Goal: Information Seeking & Learning: Learn about a topic

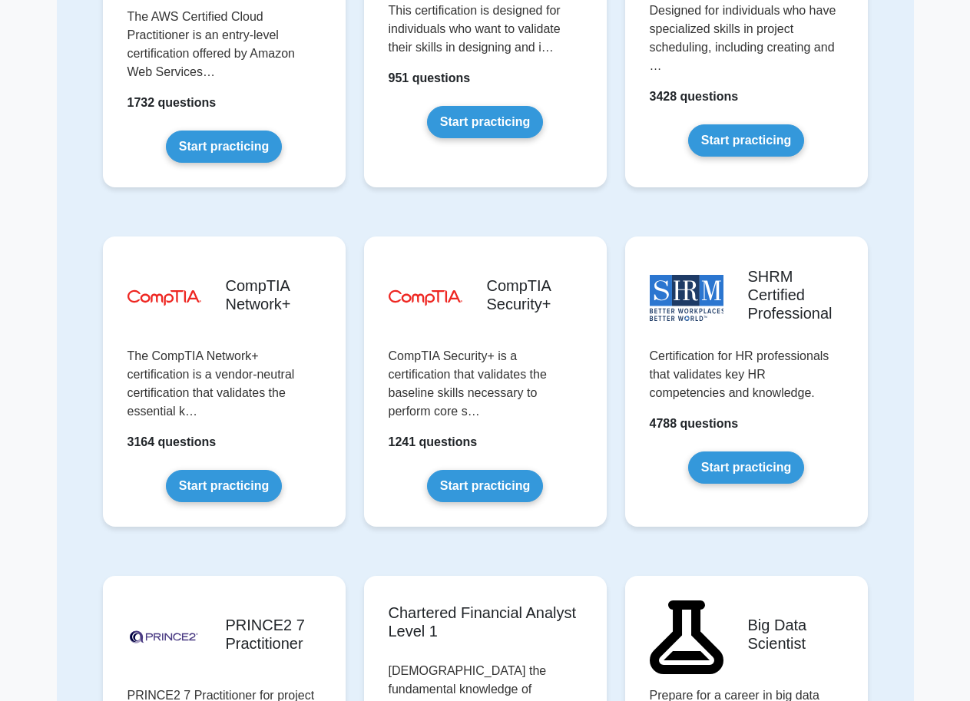
scroll to position [2841, 0]
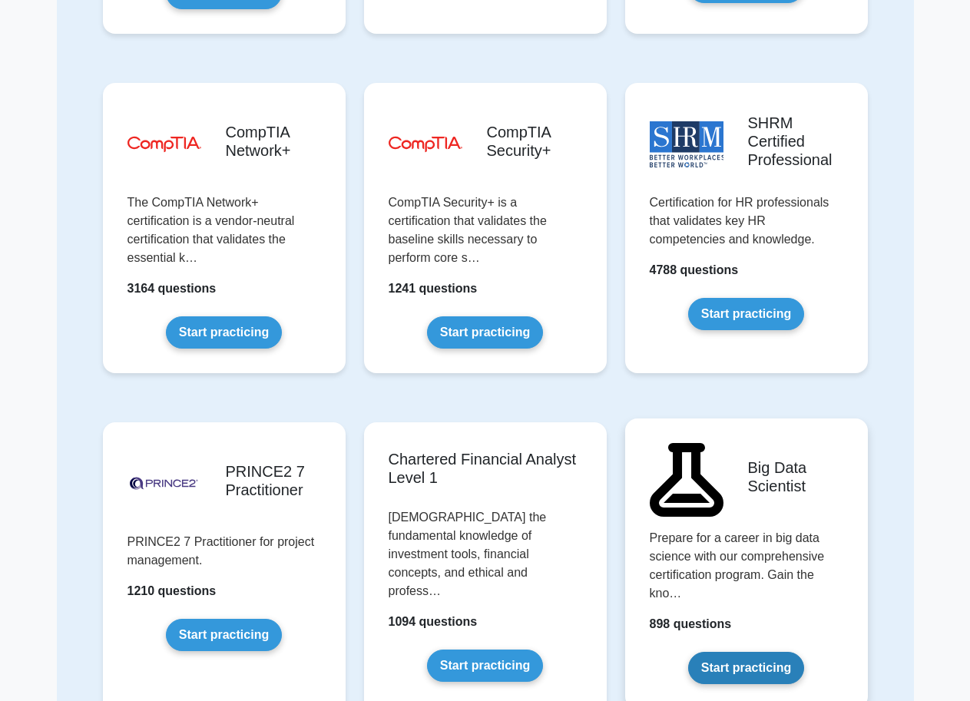
click at [742, 652] on link "Start practicing" at bounding box center [746, 668] width 116 height 32
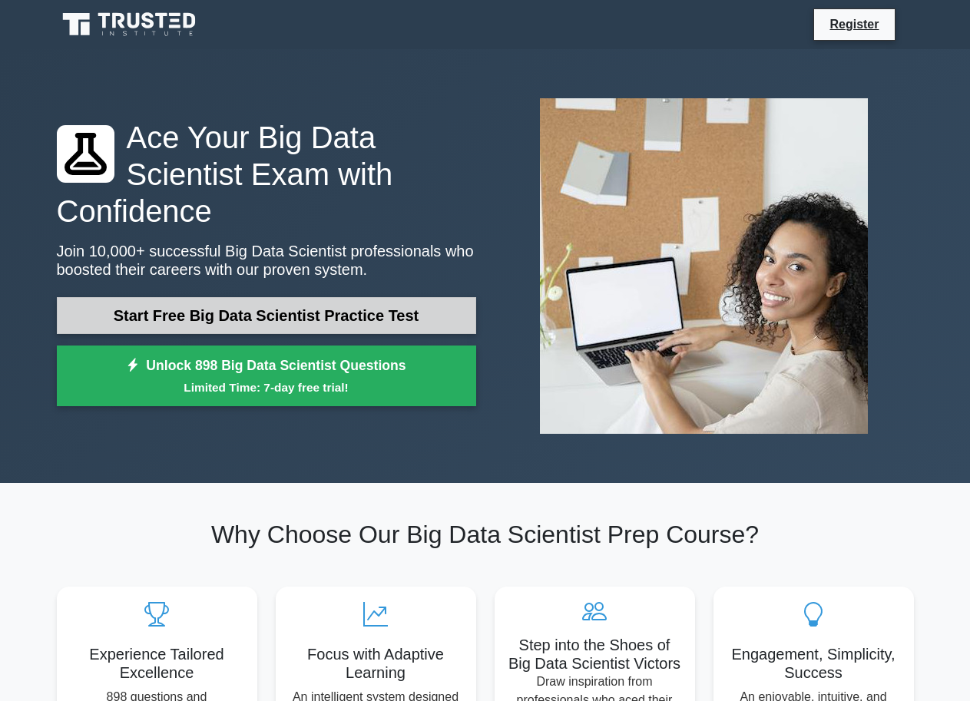
click at [329, 297] on link "Start Free Big Data Scientist Practice Test" at bounding box center [266, 315] width 419 height 37
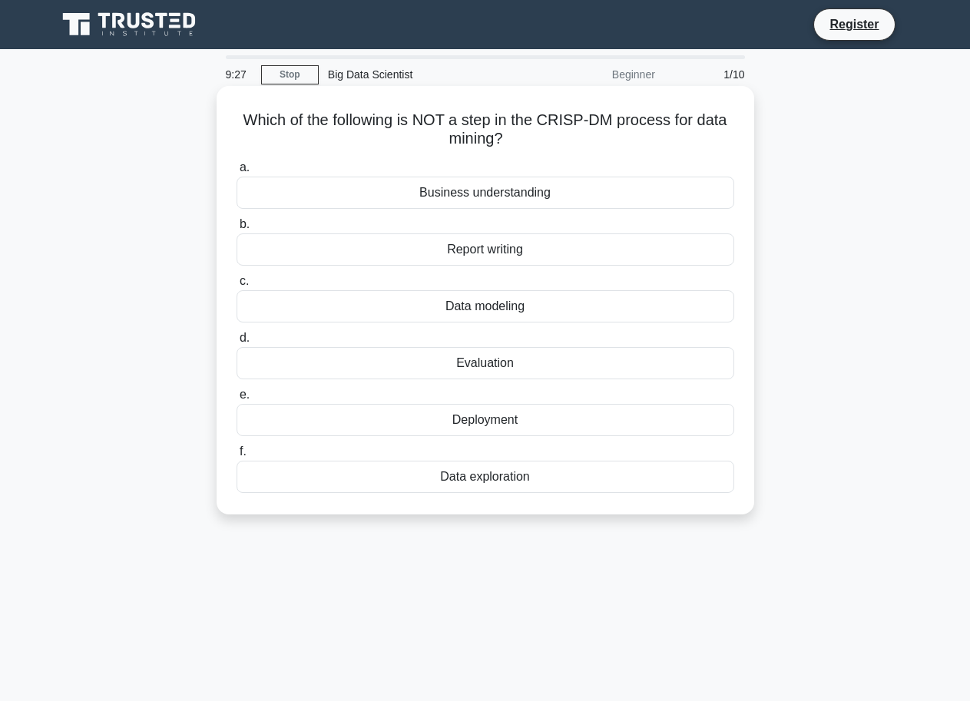
click at [528, 248] on div "Report writing" at bounding box center [485, 249] width 498 height 32
click at [236, 230] on input "b. Report writing" at bounding box center [236, 225] width 0 height 10
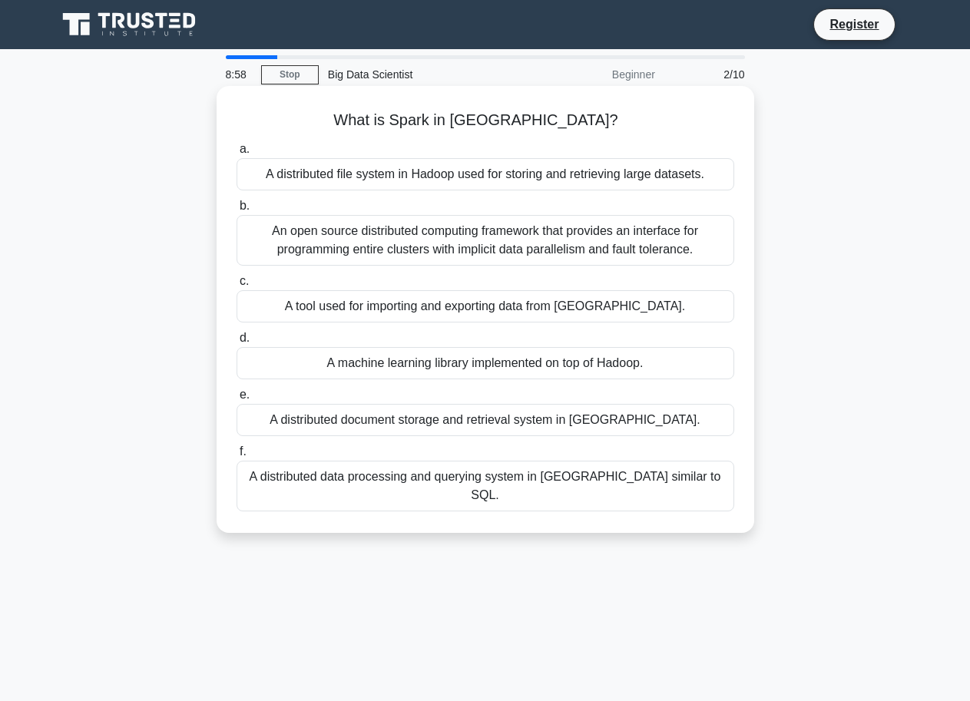
click at [534, 319] on div "A tool used for importing and exporting data from [GEOGRAPHIC_DATA]." at bounding box center [485, 306] width 498 height 32
click at [236, 286] on input "c. A tool used for importing and exporting data from Hadoop." at bounding box center [236, 281] width 0 height 10
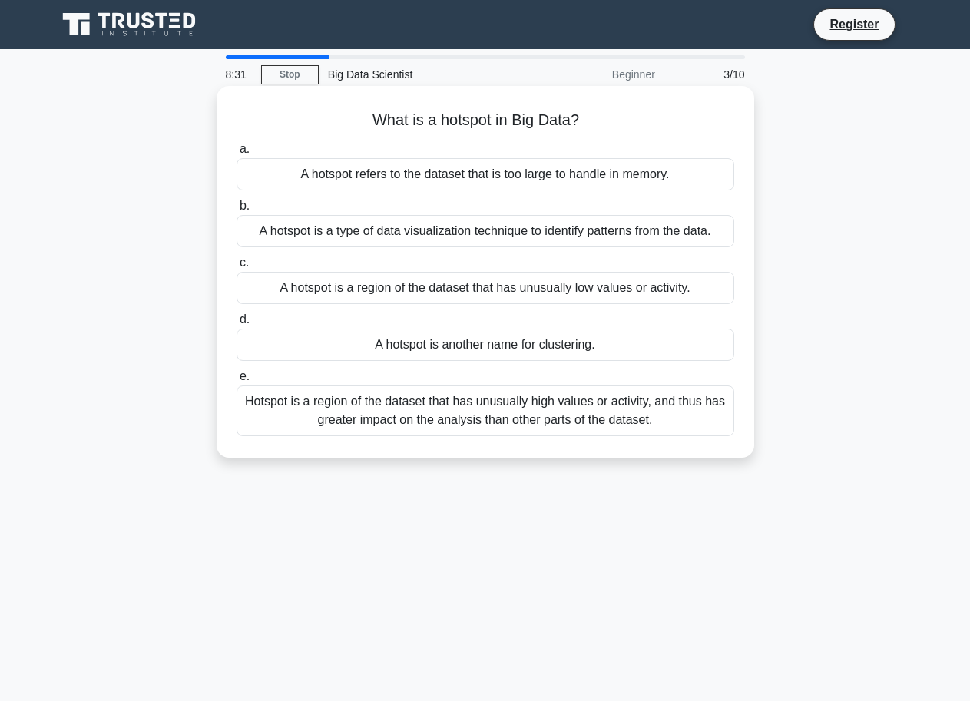
click at [475, 411] on div "Hotspot is a region of the dataset that has unusually high values or activity, …" at bounding box center [485, 410] width 498 height 51
click at [236, 382] on input "e. Hotspot is a region of the dataset that has unusually high values or activit…" at bounding box center [236, 377] width 0 height 10
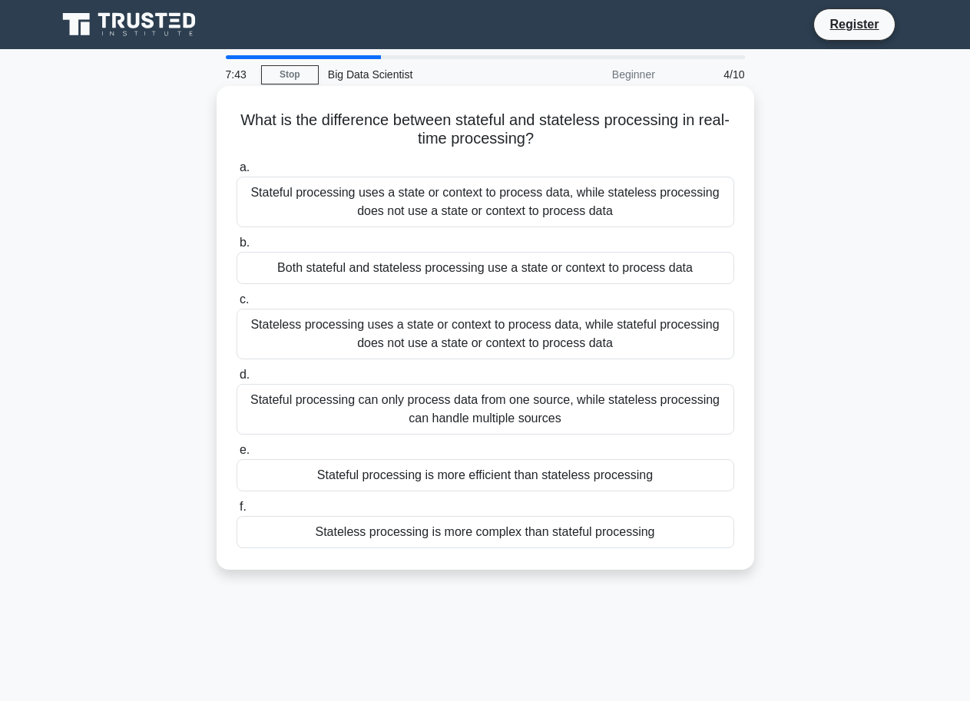
click at [426, 350] on div "Stateless processing uses a state or context to process data, while stateful pr…" at bounding box center [485, 334] width 498 height 51
click at [236, 305] on input "c. Stateless processing uses a state or context to process data, while stateful…" at bounding box center [236, 300] width 0 height 10
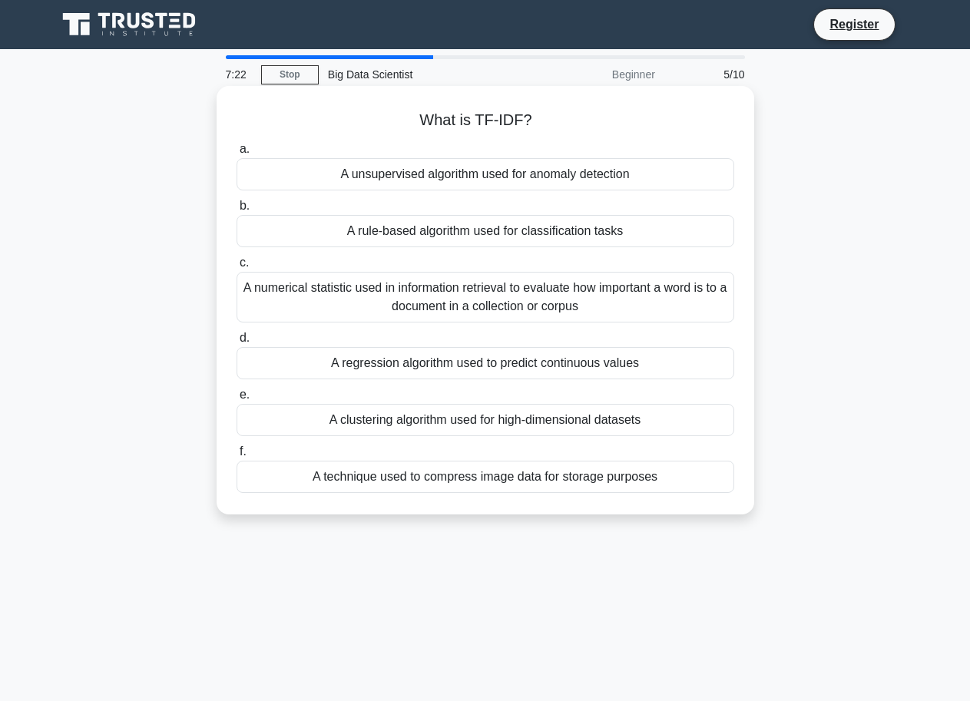
click at [571, 481] on div "A technique used to compress image data for storage purposes" at bounding box center [485, 477] width 498 height 32
click at [236, 457] on input "f. A technique used to compress image data for storage purposes" at bounding box center [236, 452] width 0 height 10
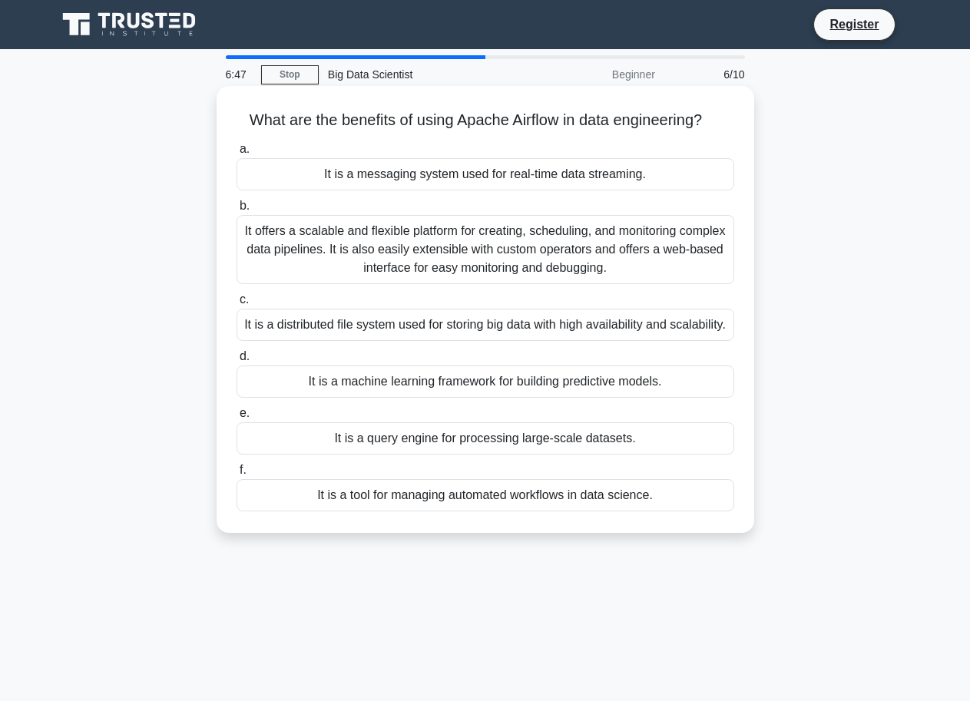
click at [462, 313] on div "It is a distributed file system used for storing big data with high availabilit…" at bounding box center [485, 325] width 498 height 32
click at [236, 305] on input "c. It is a distributed file system used for storing big data with high availabi…" at bounding box center [236, 300] width 0 height 10
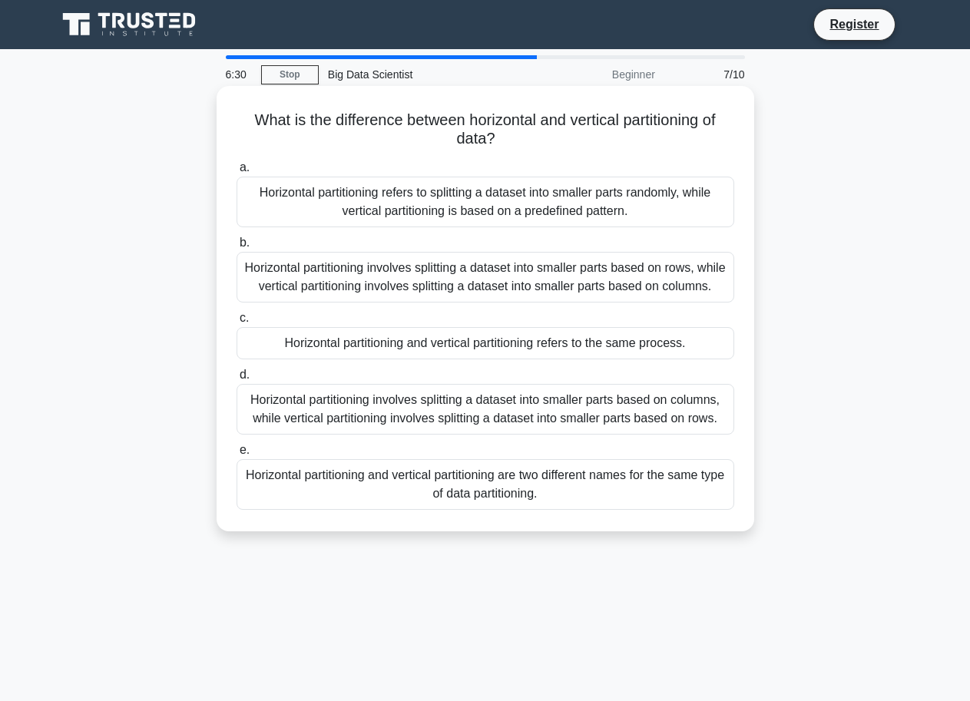
drag, startPoint x: 570, startPoint y: 294, endPoint x: 558, endPoint y: 295, distance: 11.5
click at [558, 295] on div "Horizontal partitioning involves splitting a dataset into smaller parts based o…" at bounding box center [485, 277] width 498 height 51
click at [367, 270] on div "Horizontal partitioning involves splitting a dataset into smaller parts based o…" at bounding box center [485, 277] width 498 height 51
click at [236, 248] on input "b. Horizontal partitioning involves splitting a dataset into smaller parts base…" at bounding box center [236, 243] width 0 height 10
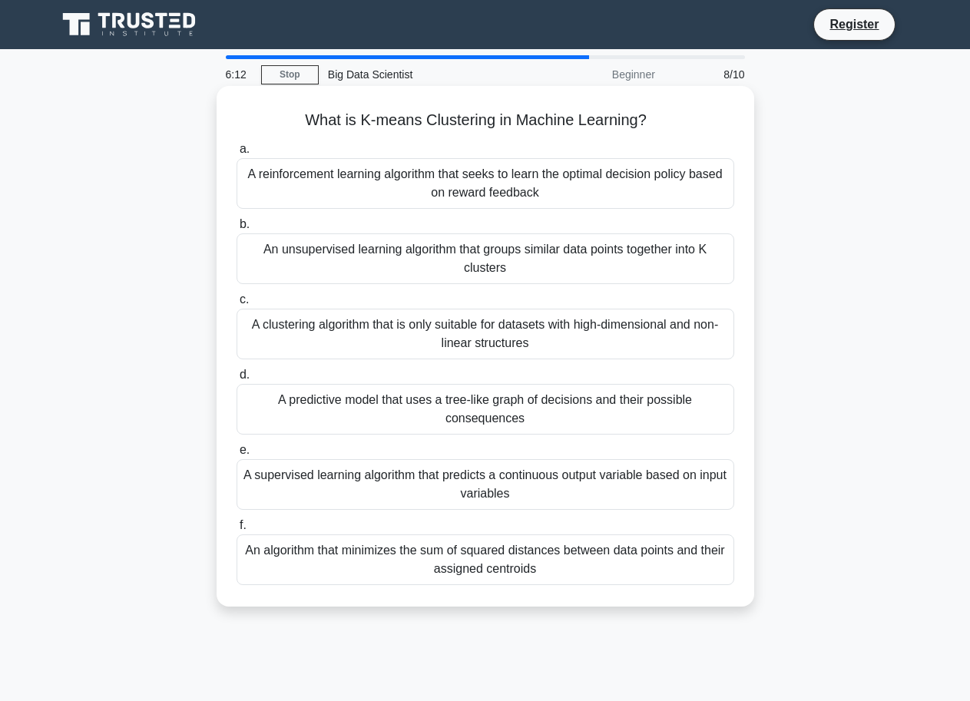
click at [498, 247] on div "An unsupervised learning algorithm that groups similar data points together int…" at bounding box center [485, 258] width 498 height 51
click at [236, 230] on input "b. An unsupervised learning algorithm that groups similar data points together …" at bounding box center [236, 225] width 0 height 10
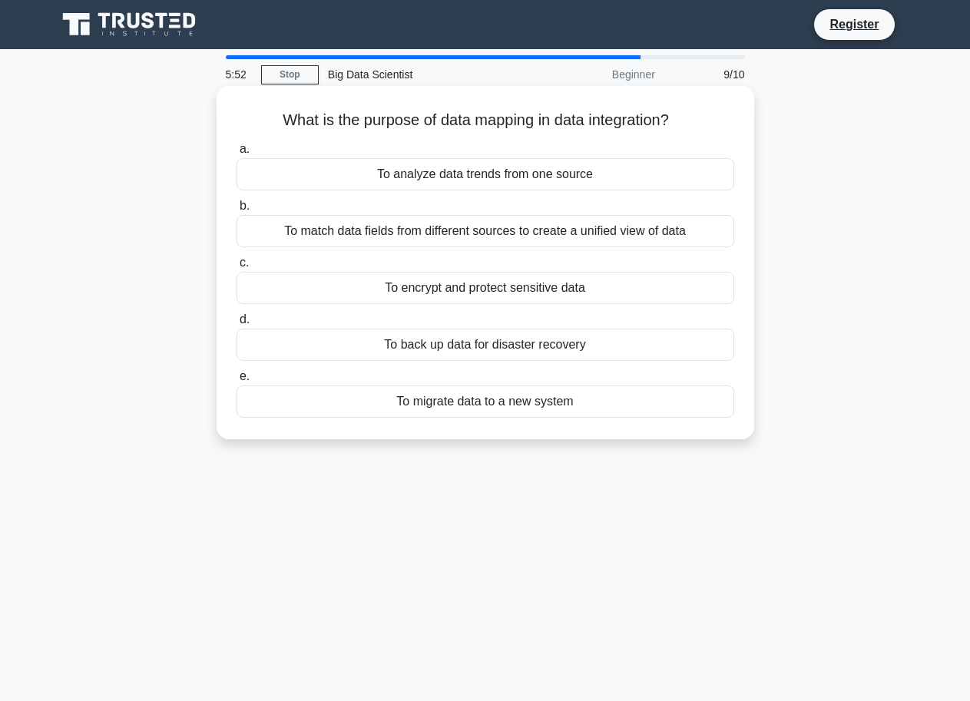
click at [471, 241] on div "To match data fields from different sources to create a unified view of data" at bounding box center [485, 231] width 498 height 32
click at [236, 211] on input "b. To match data fields from different sources to create a unified view of data" at bounding box center [236, 206] width 0 height 10
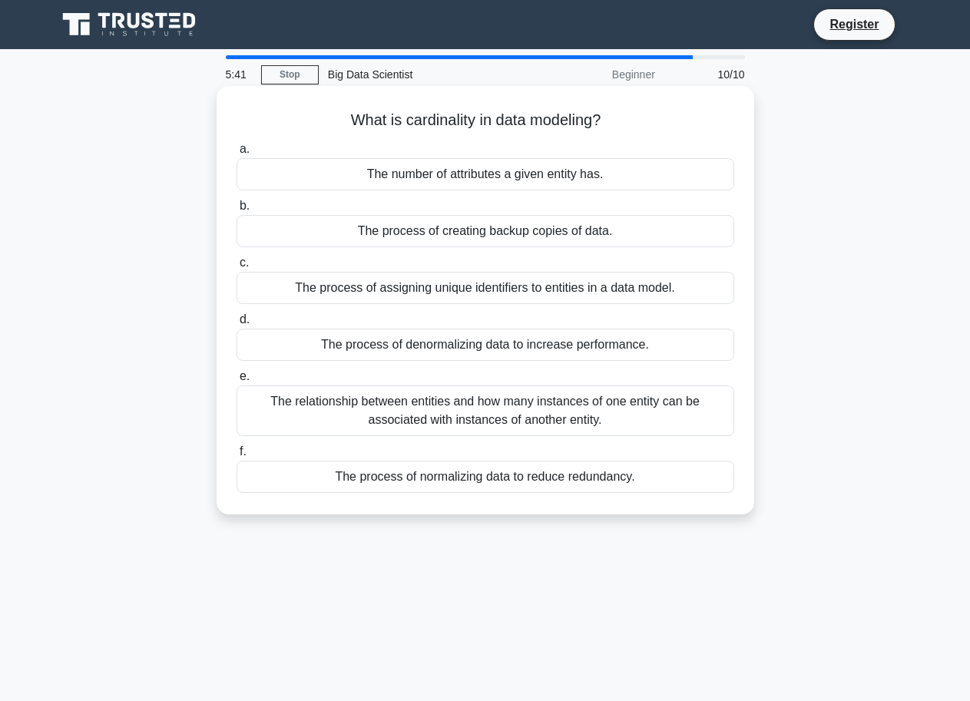
click at [424, 165] on div "The number of attributes a given entity has." at bounding box center [485, 174] width 498 height 32
click at [236, 154] on input "a. The number of attributes a given entity has." at bounding box center [236, 149] width 0 height 10
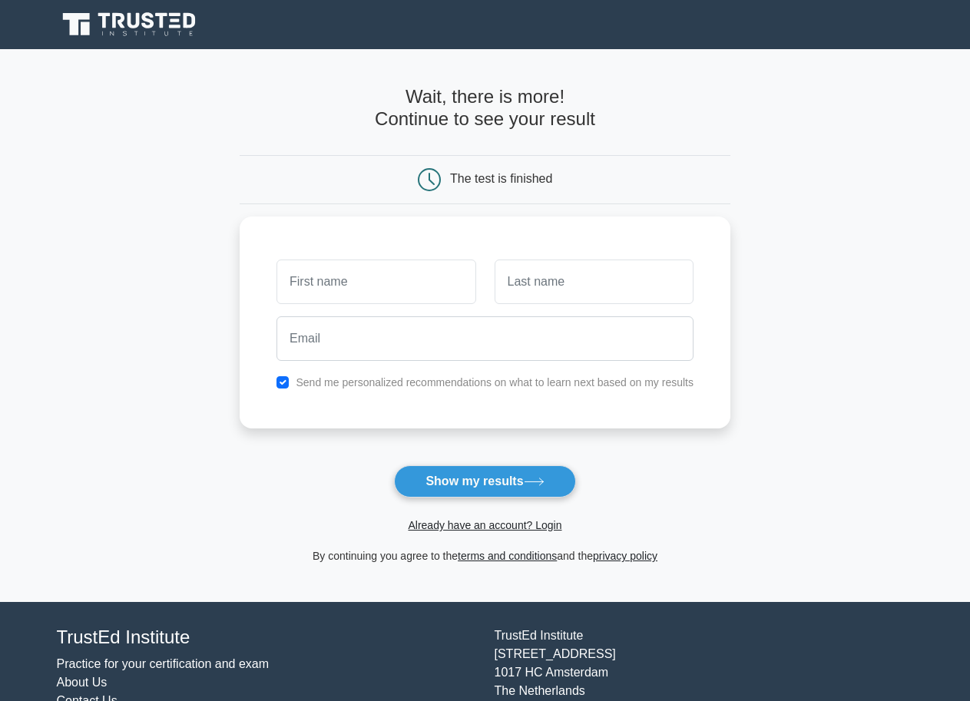
click at [487, 182] on div "The test is finished" at bounding box center [501, 178] width 102 height 13
drag, startPoint x: 498, startPoint y: 481, endPoint x: 484, endPoint y: 457, distance: 27.5
click at [496, 479] on button "Show my results" at bounding box center [484, 481] width 181 height 32
type input "daniel"
click at [517, 289] on input "text" at bounding box center [593, 278] width 199 height 45
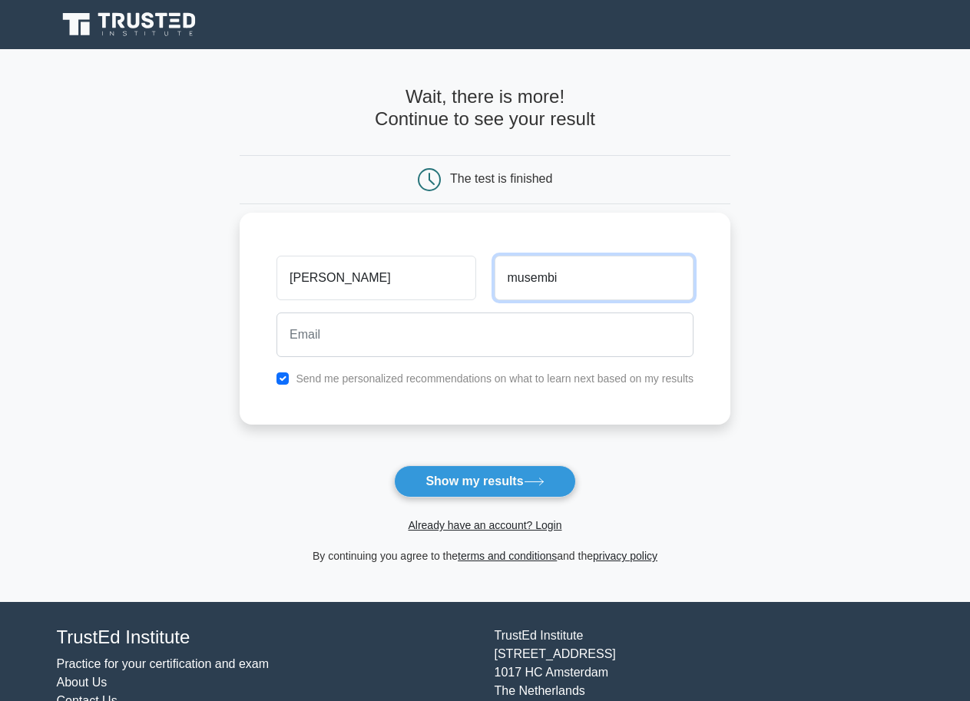
type input "musembi"
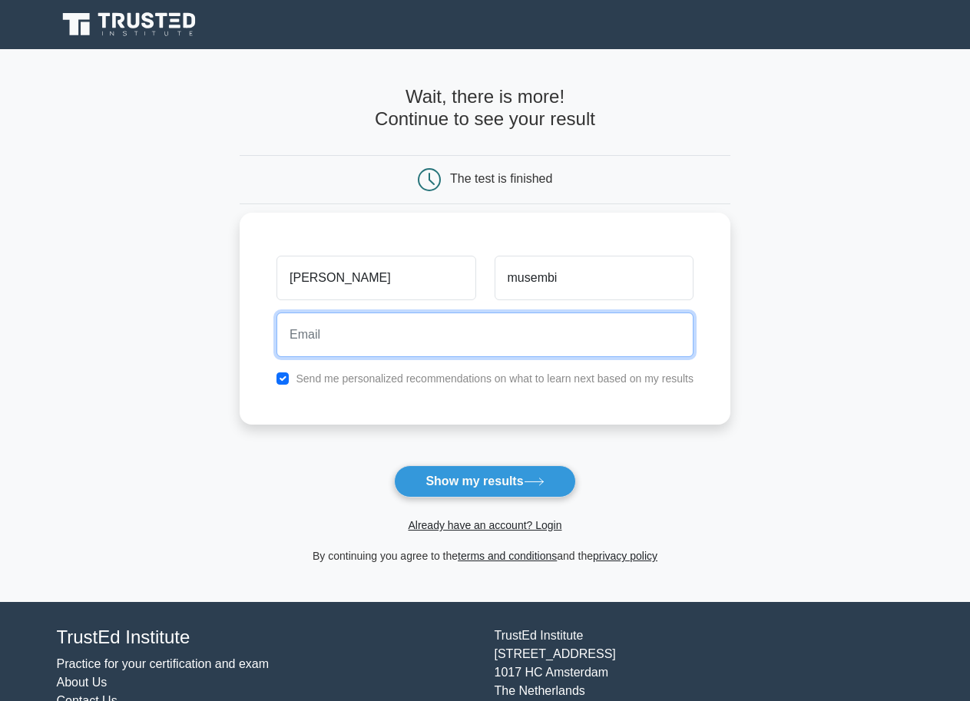
click at [419, 346] on input "email" at bounding box center [484, 334] width 417 height 45
click at [435, 342] on input "danielmunyali356"" at bounding box center [484, 334] width 417 height 45
paste input "@"
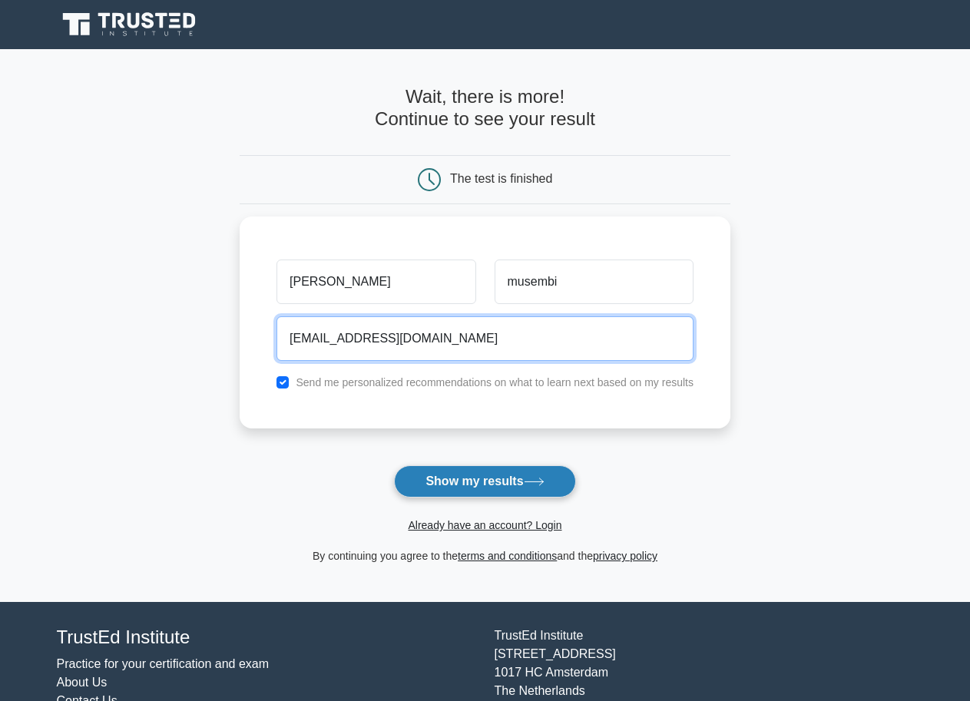
type input "danielmunyali356@gmail.com"
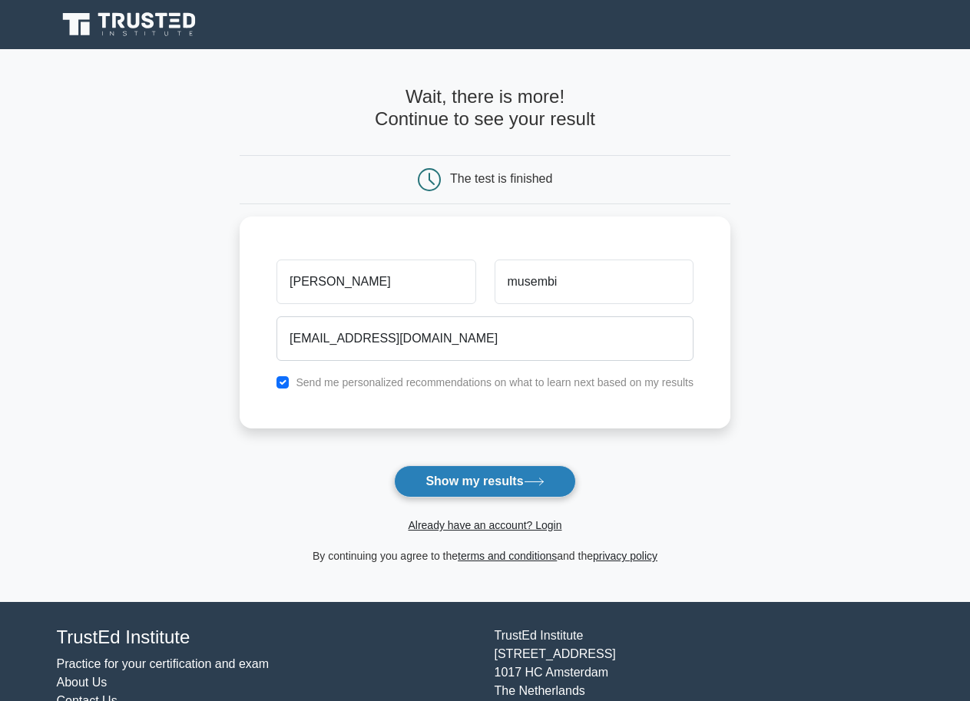
click at [498, 484] on button "Show my results" at bounding box center [484, 481] width 181 height 32
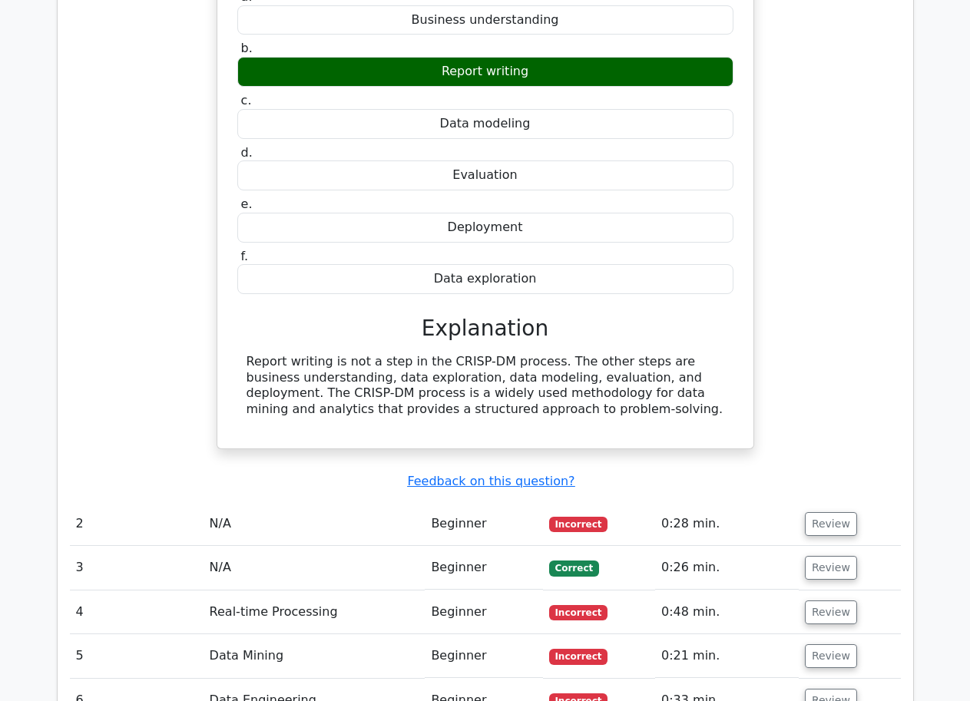
scroll to position [1459, 0]
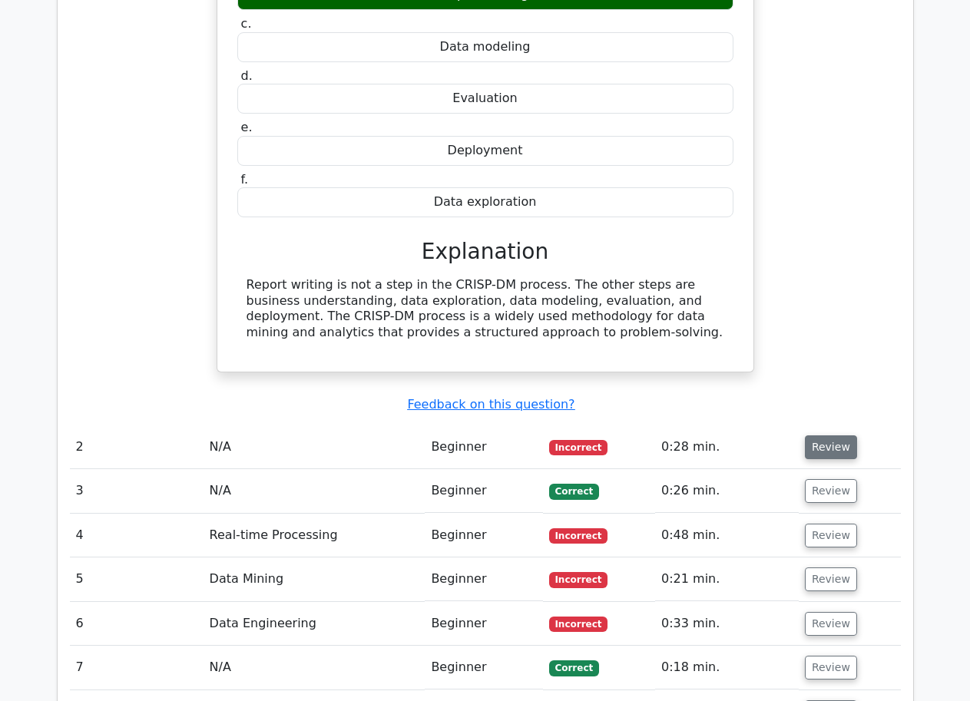
click at [823, 435] on button "Review" at bounding box center [831, 447] width 52 height 24
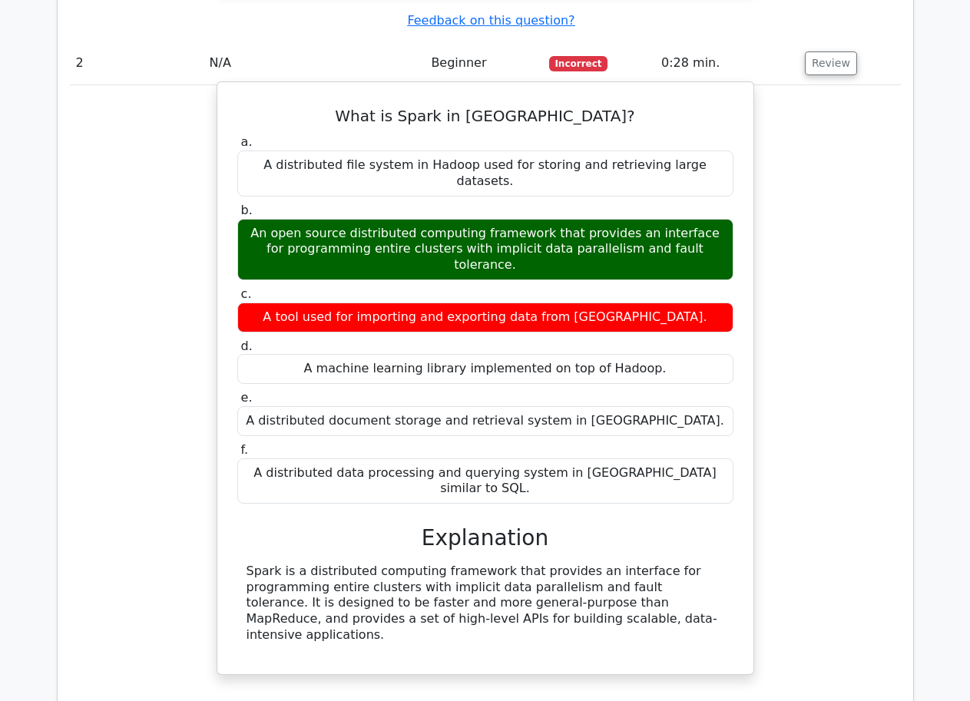
scroll to position [1919, 0]
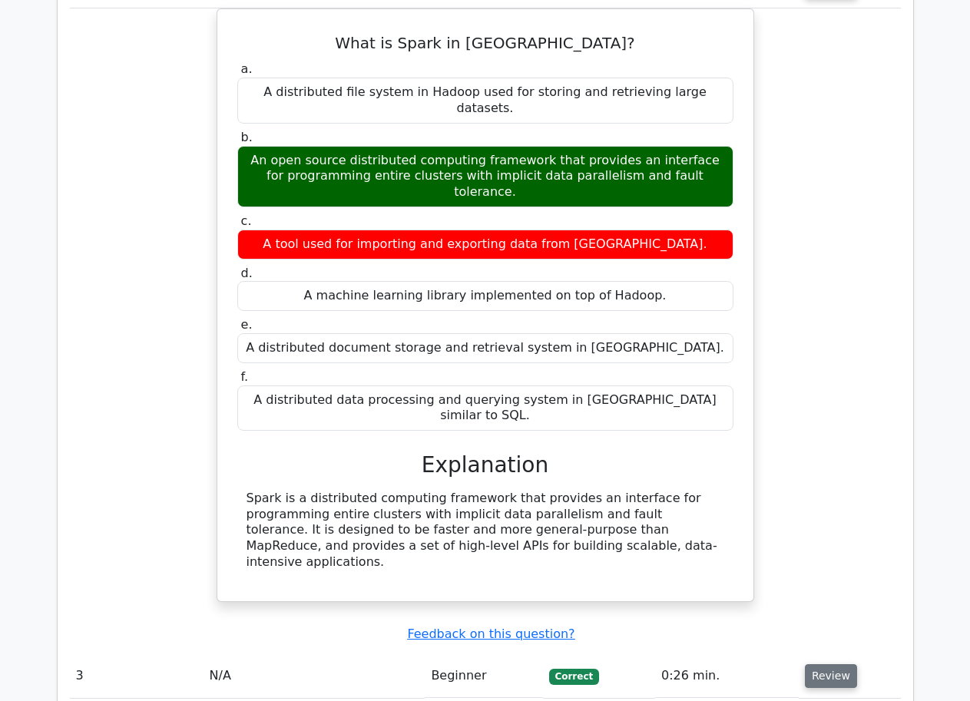
click at [825, 664] on button "Review" at bounding box center [831, 676] width 52 height 24
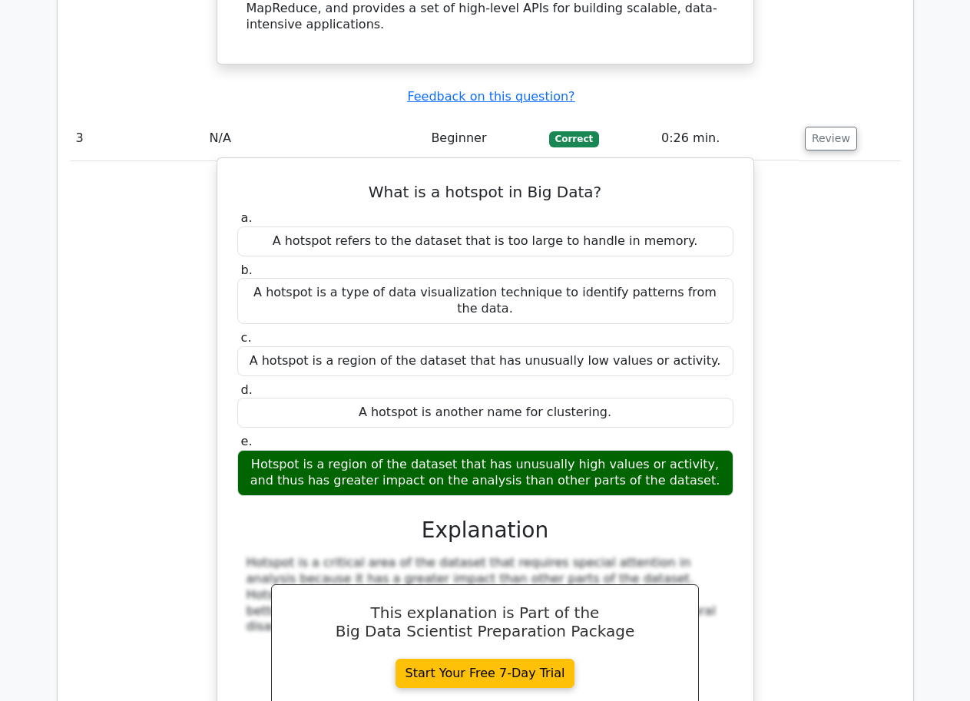
scroll to position [2687, 0]
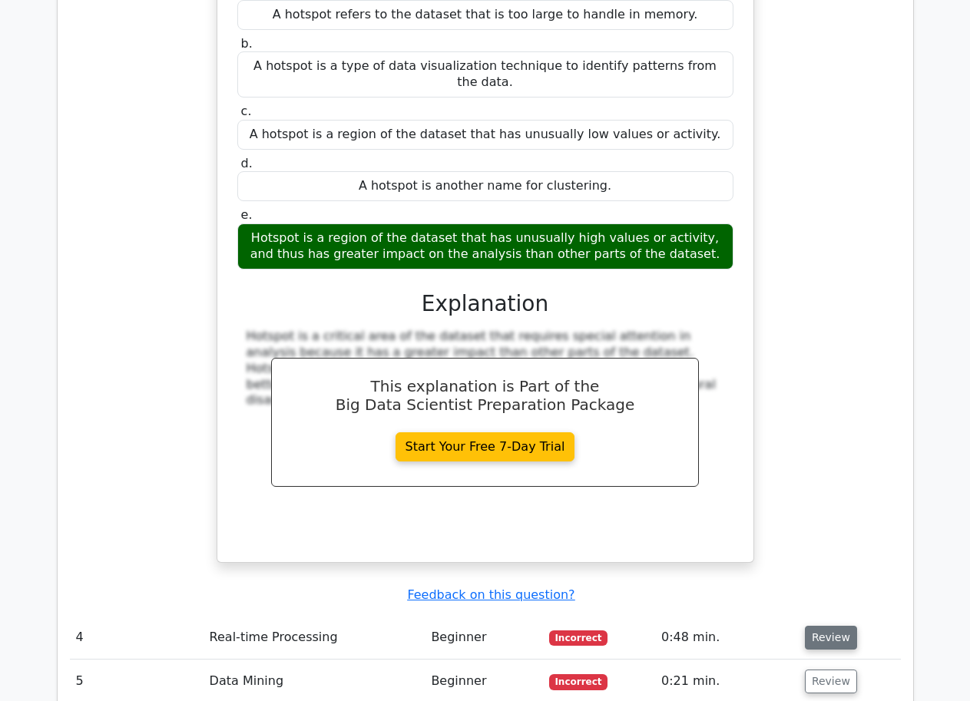
click at [829, 626] on button "Review" at bounding box center [831, 638] width 52 height 24
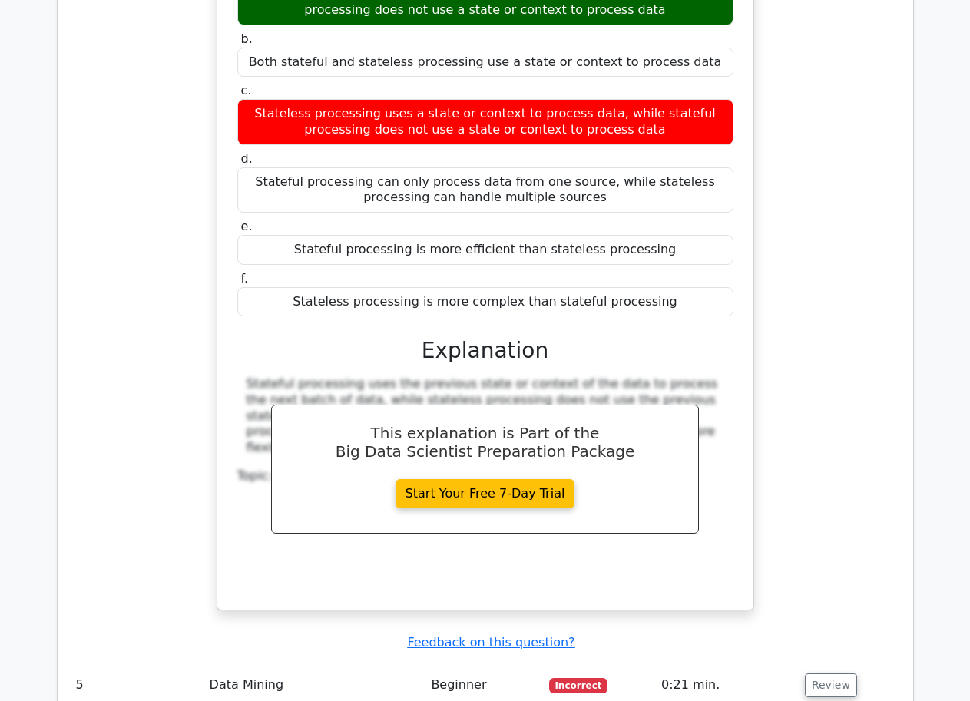
scroll to position [3532, 0]
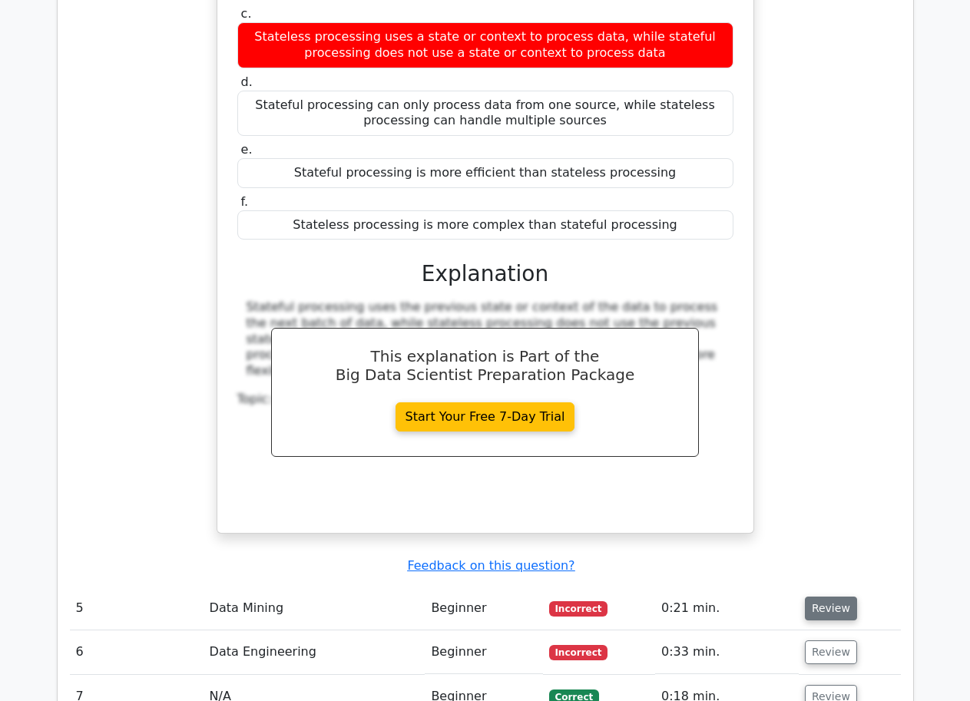
click at [828, 597] on button "Review" at bounding box center [831, 609] width 52 height 24
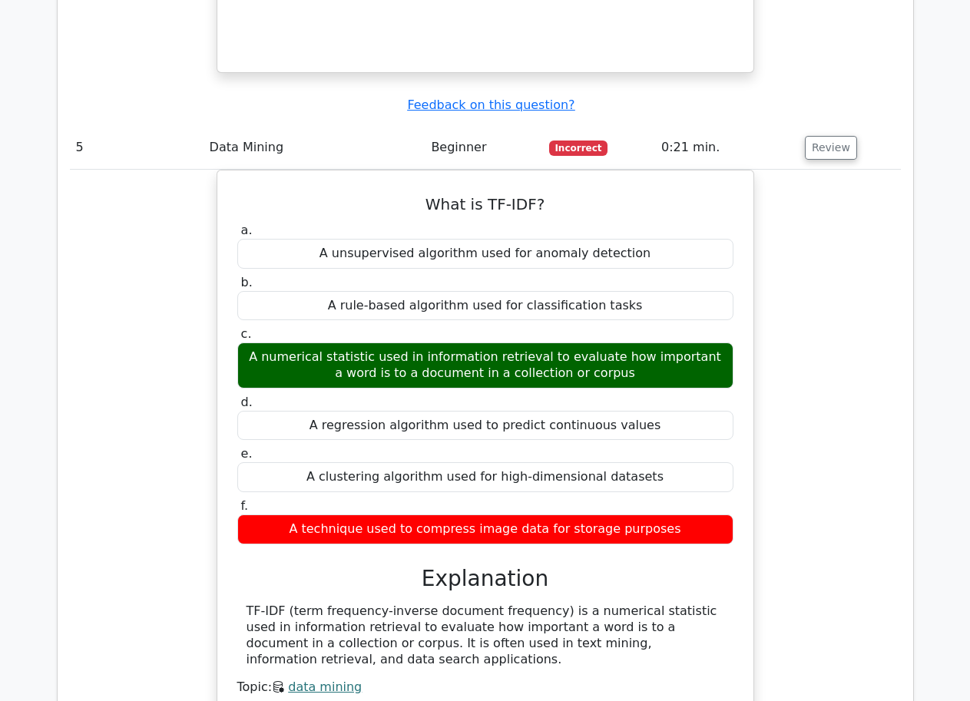
scroll to position [4069, 0]
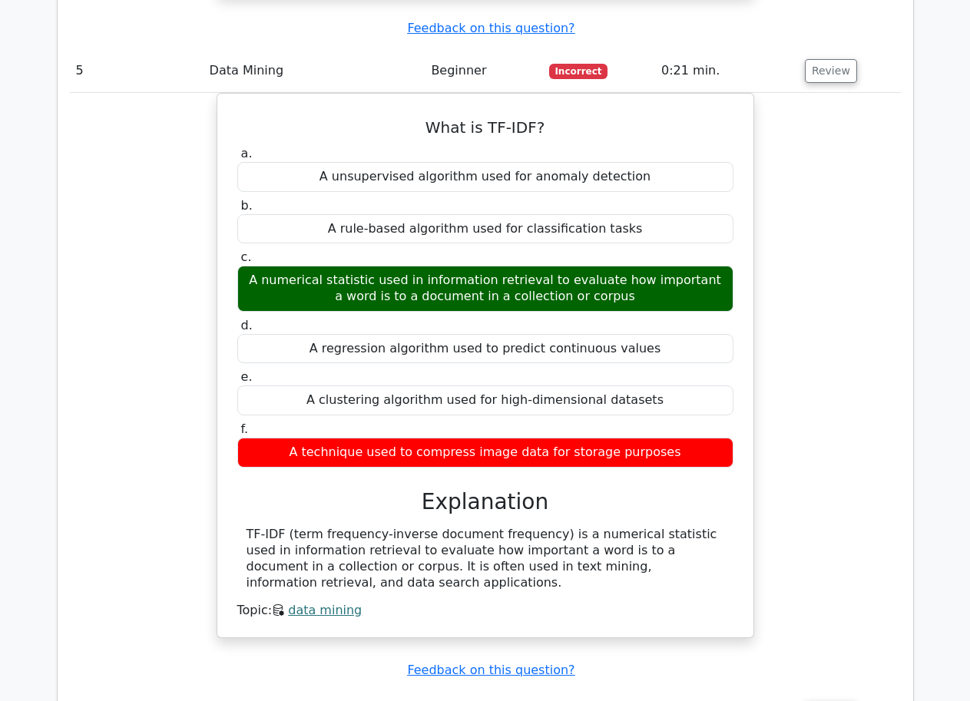
click at [815, 700] on button "Review" at bounding box center [831, 713] width 52 height 24
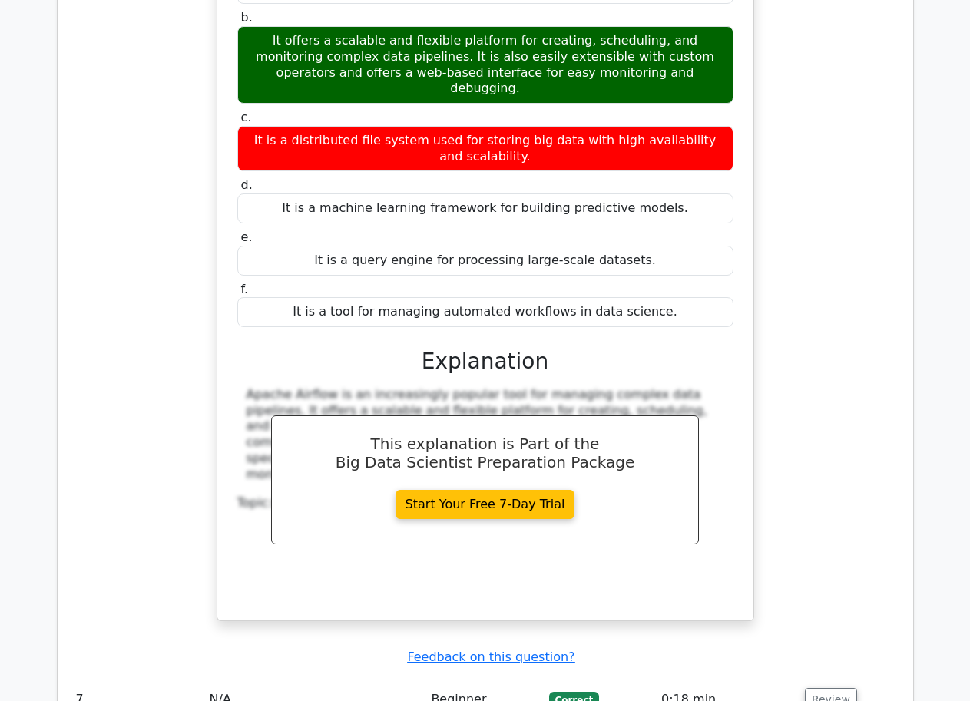
scroll to position [4991, 0]
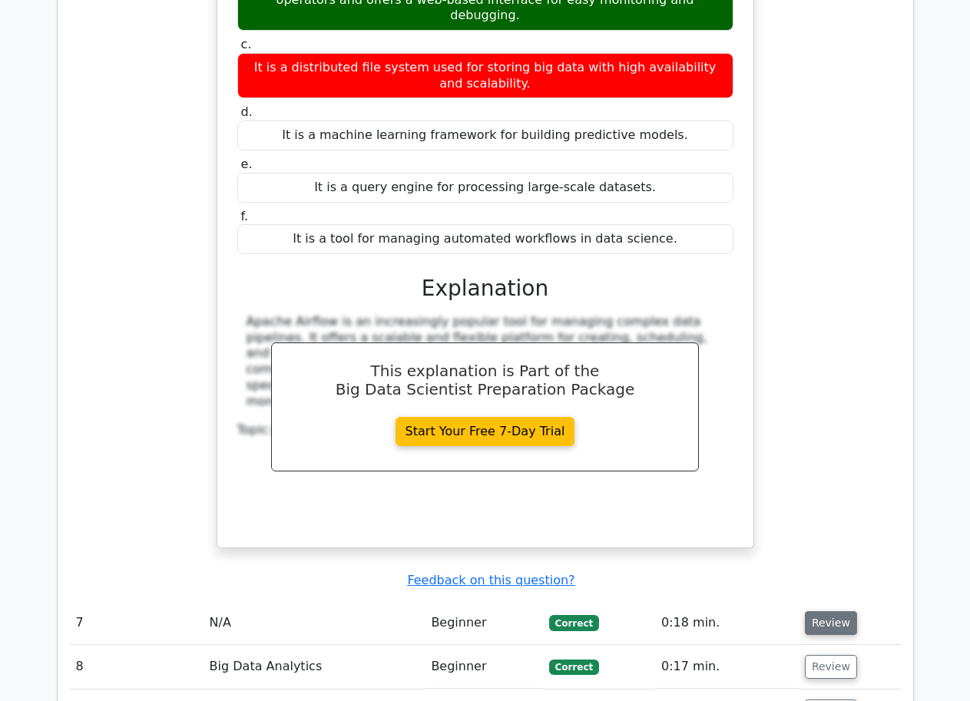
click at [811, 611] on button "Review" at bounding box center [831, 623] width 52 height 24
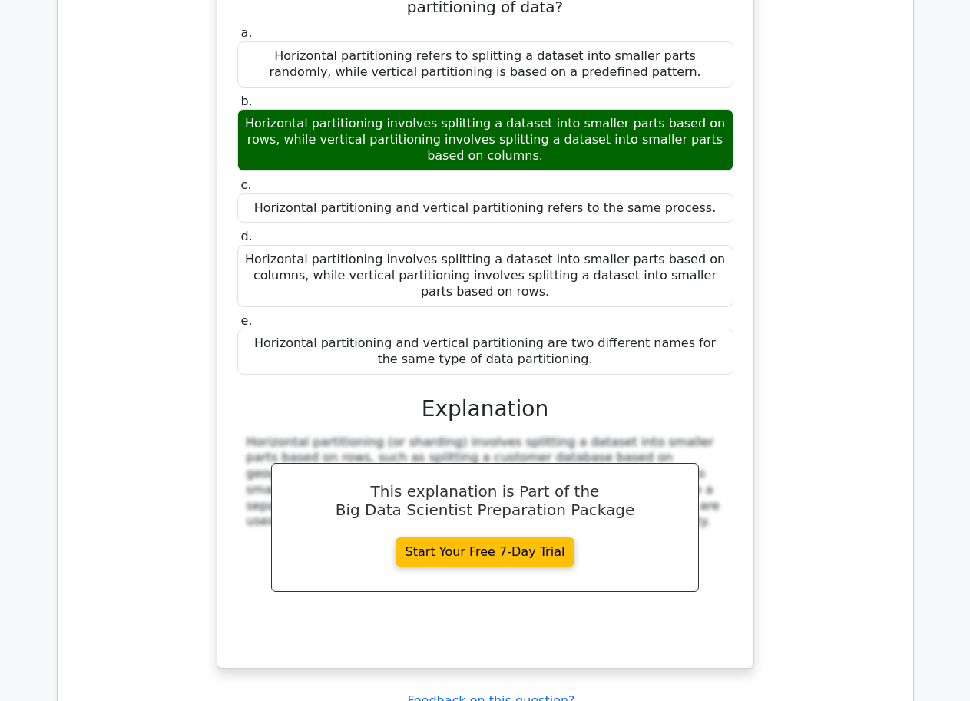
scroll to position [5758, 0]
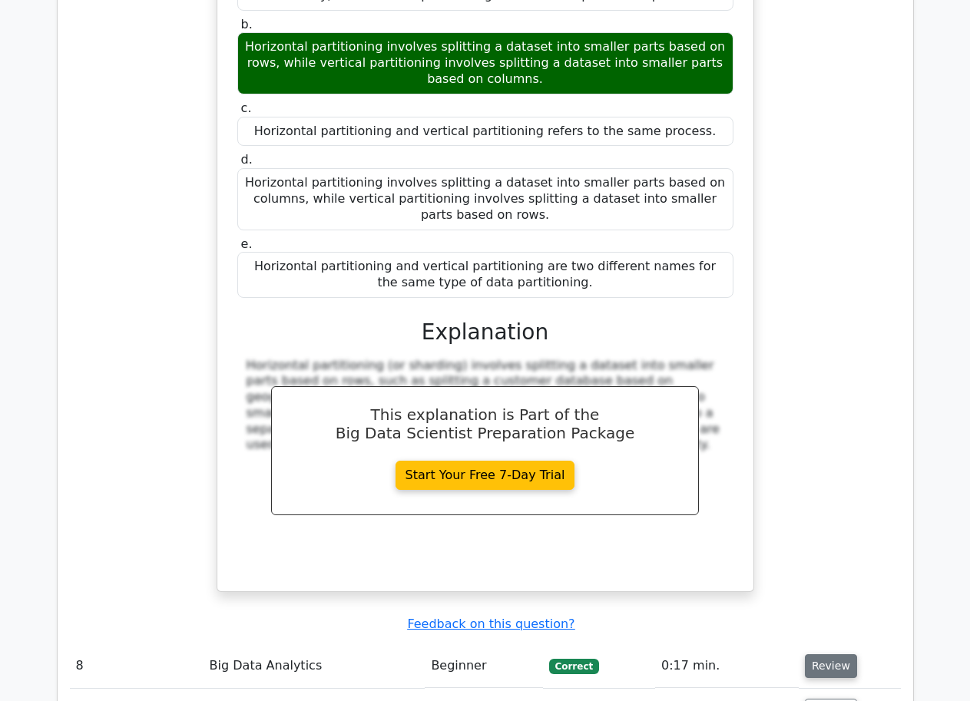
click at [832, 654] on button "Review" at bounding box center [831, 666] width 52 height 24
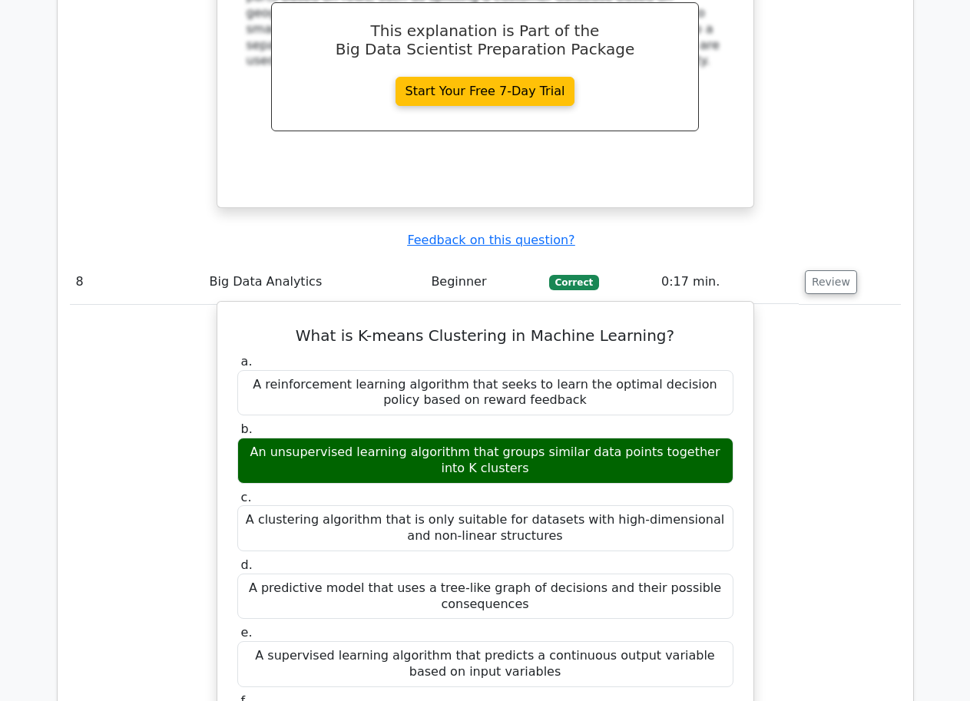
scroll to position [6373, 0]
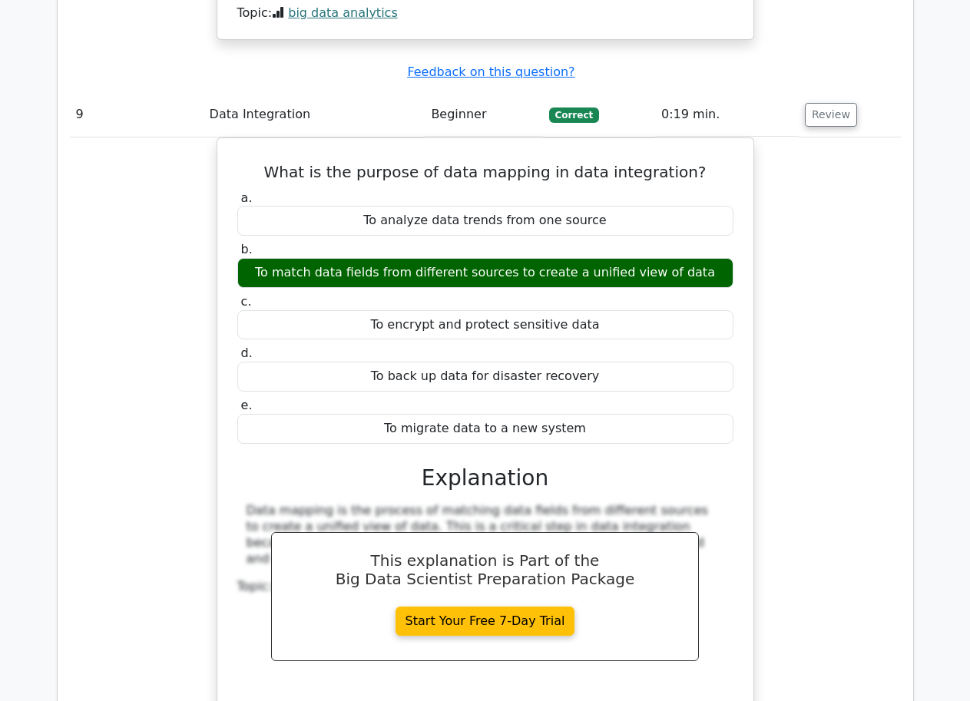
scroll to position [7217, 0]
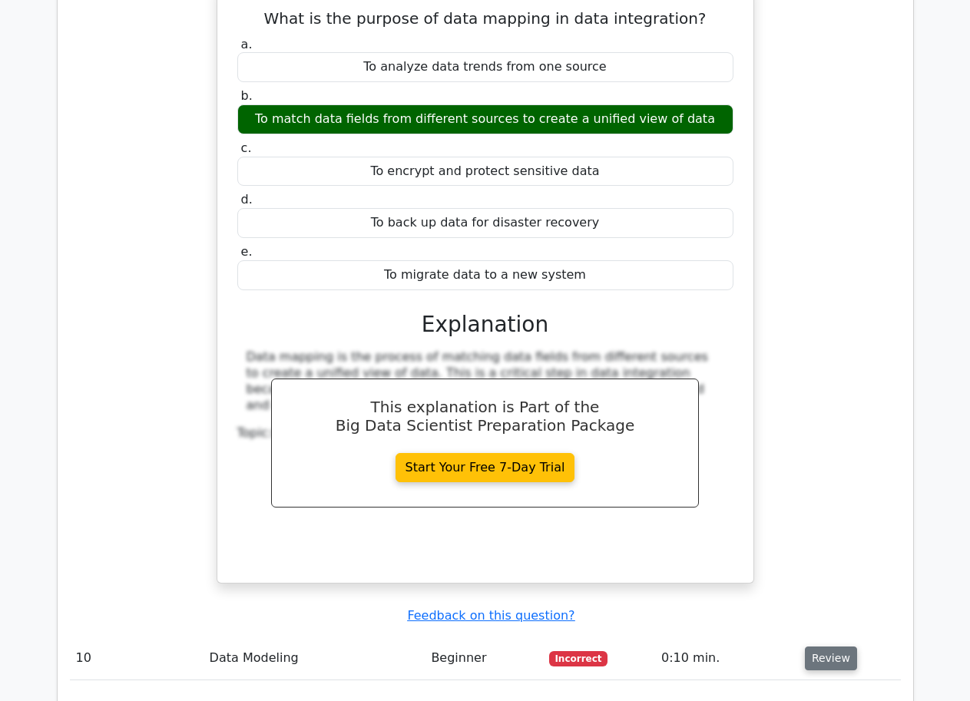
click at [833, 646] on button "Review" at bounding box center [831, 658] width 52 height 24
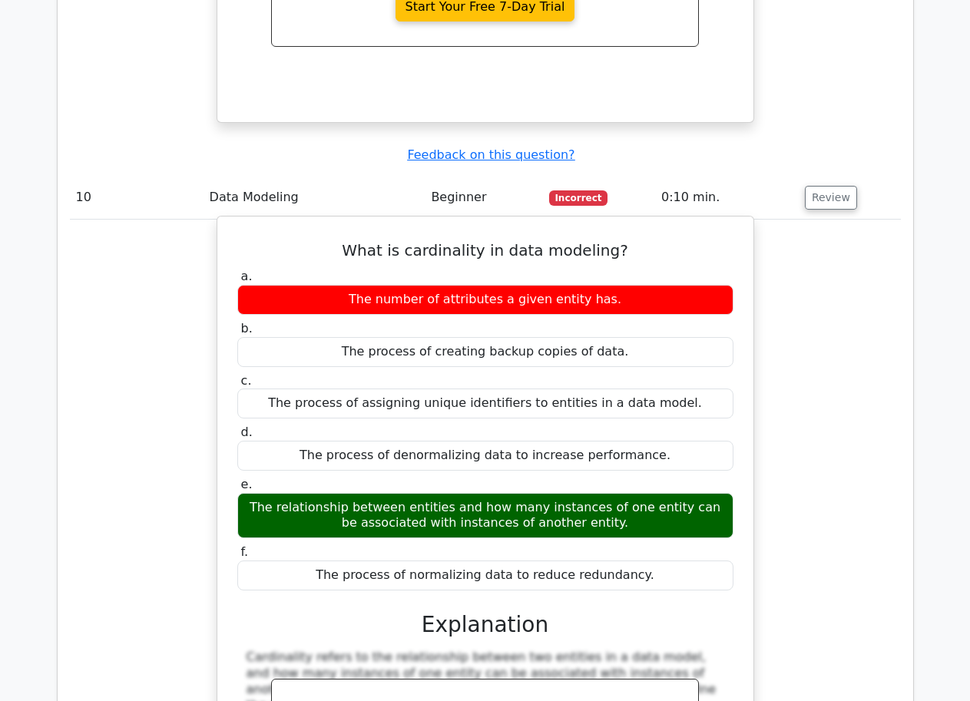
scroll to position [7601, 0]
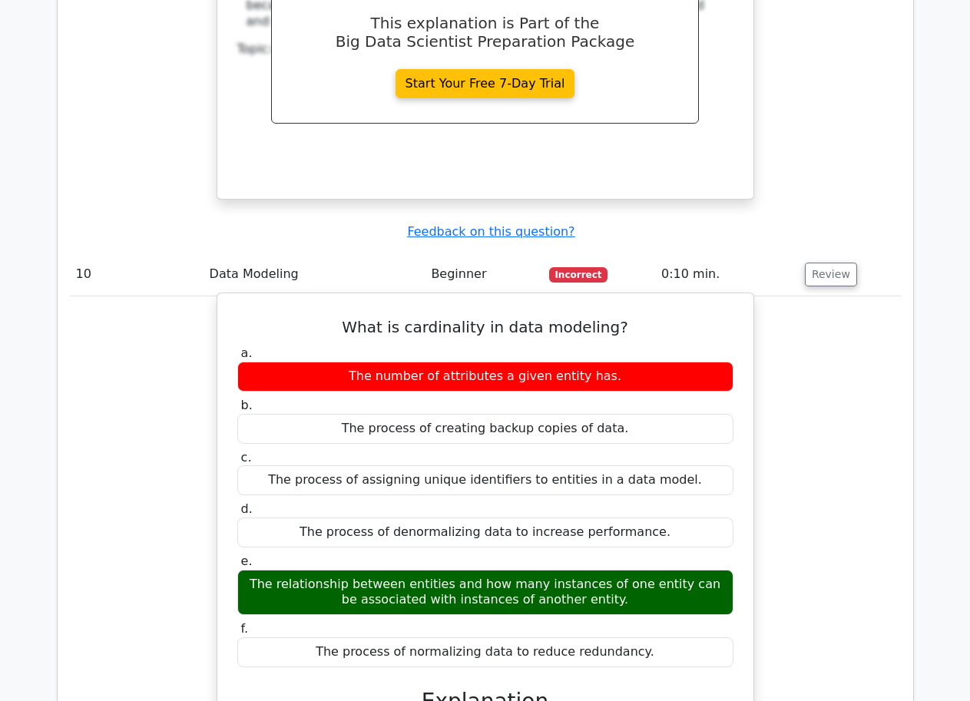
click at [498, 486] on div "a. The number of attributes a given entity has. b. The process of creating back…" at bounding box center [485, 641] width 499 height 599
drag, startPoint x: 652, startPoint y: 470, endPoint x: 632, endPoint y: 468, distance: 20.0
click at [651, 689] on h3 "Explanation" at bounding box center [485, 702] width 478 height 26
drag, startPoint x: 525, startPoint y: 456, endPoint x: 506, endPoint y: 455, distance: 19.2
click at [524, 689] on h3 "Explanation" at bounding box center [485, 702] width 478 height 26
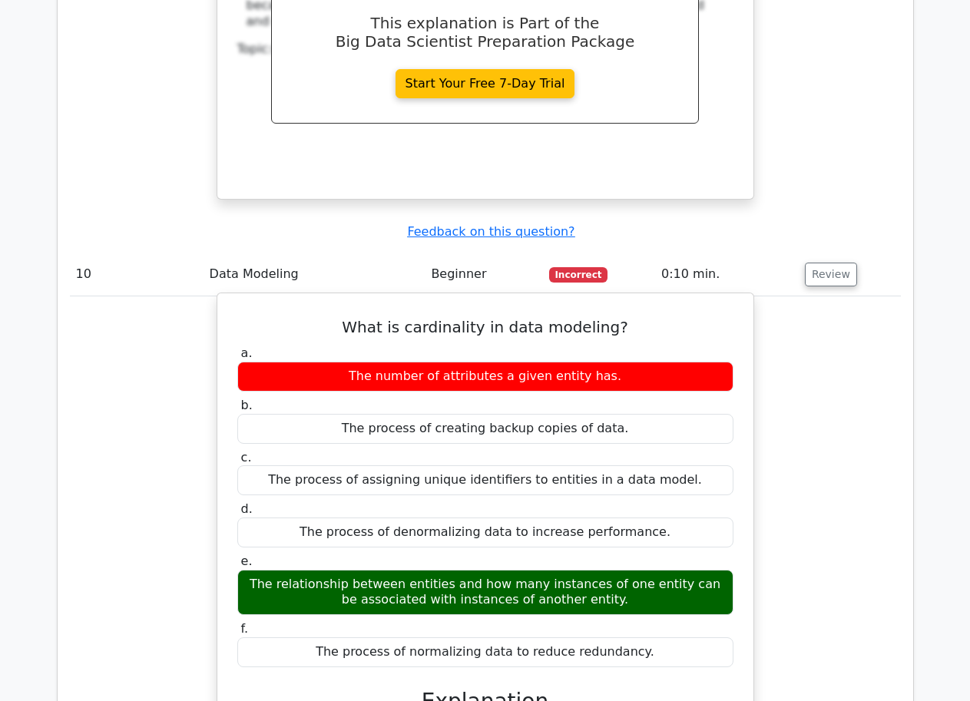
click at [474, 689] on h3 "Explanation" at bounding box center [485, 702] width 478 height 26
click at [476, 483] on div "a. The number of attributes a given entity has. b. The process of creating back…" at bounding box center [485, 641] width 499 height 599
click at [486, 469] on div "a. The number of attributes a given entity has. b. The process of creating back…" at bounding box center [485, 641] width 499 height 599
click at [498, 689] on h3 "Explanation" at bounding box center [485, 702] width 478 height 26
click at [570, 489] on div "a. The number of attributes a given entity has. b. The process of creating back…" at bounding box center [485, 641] width 499 height 599
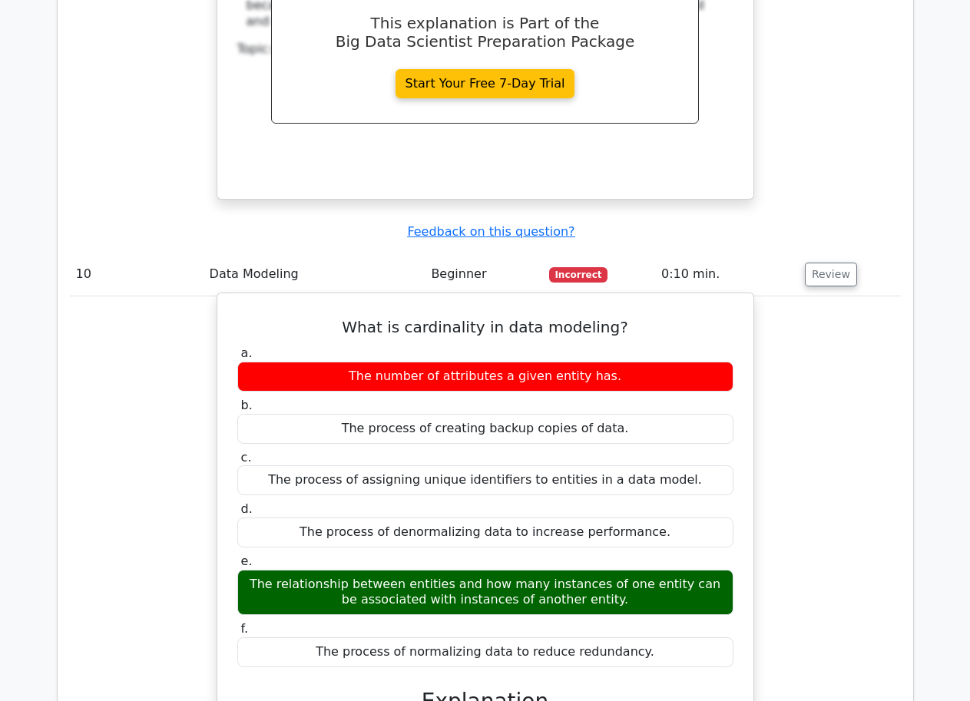
scroll to position [7755, 0]
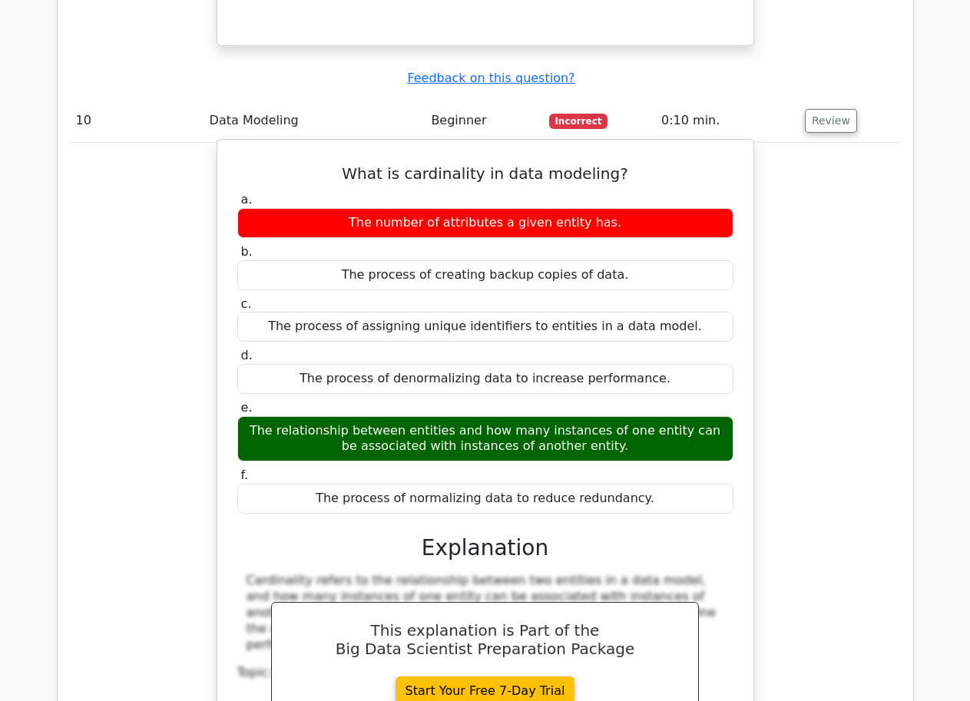
click at [606, 573] on div "Cardinality refers to the relationship between two entities in a data model, an…" at bounding box center [485, 680] width 496 height 215
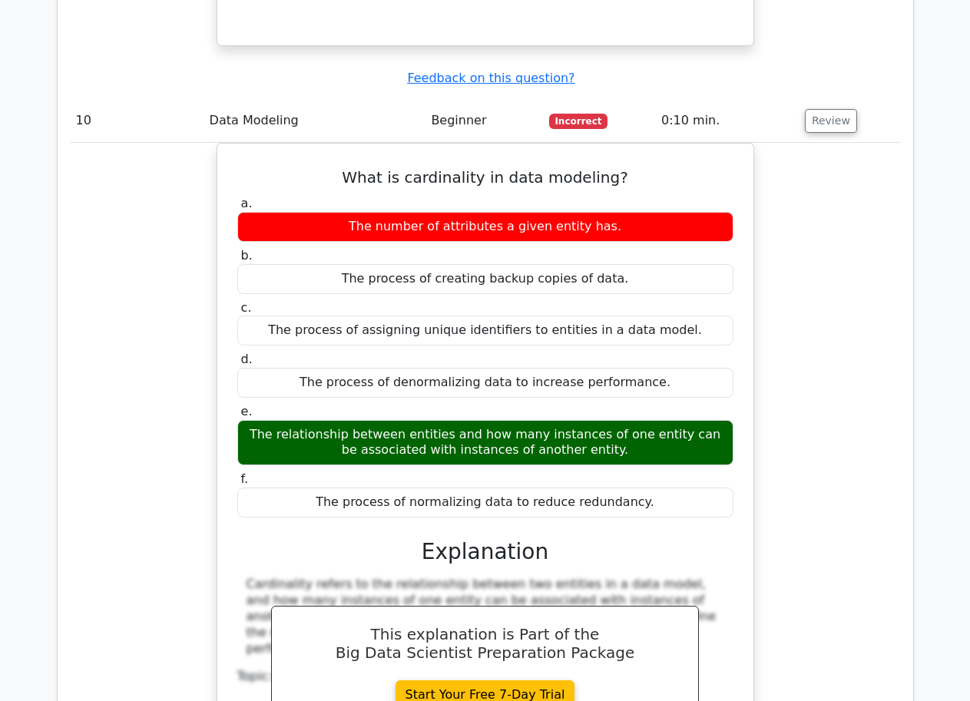
click at [774, 546] on div "What is cardinality in data modeling? a. The number of attributes a given entit…" at bounding box center [485, 486] width 831 height 686
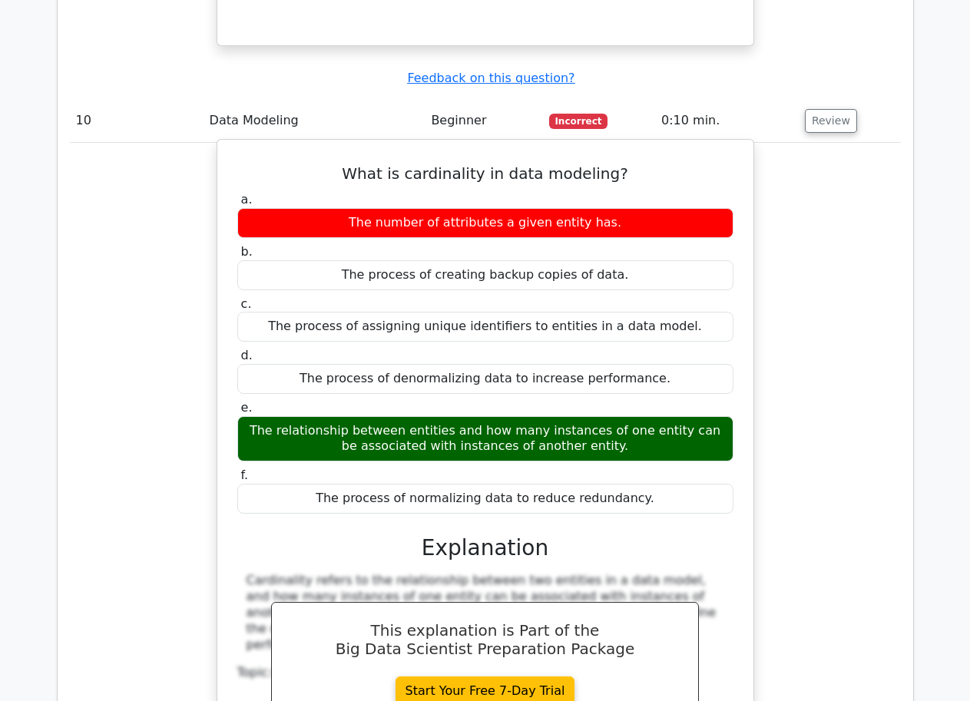
drag, startPoint x: 746, startPoint y: 452, endPoint x: 747, endPoint y: 445, distance: 7.8
click at [747, 445] on div "What is cardinality in data modeling? a. The number of attributes a given entit…" at bounding box center [485, 473] width 537 height 668
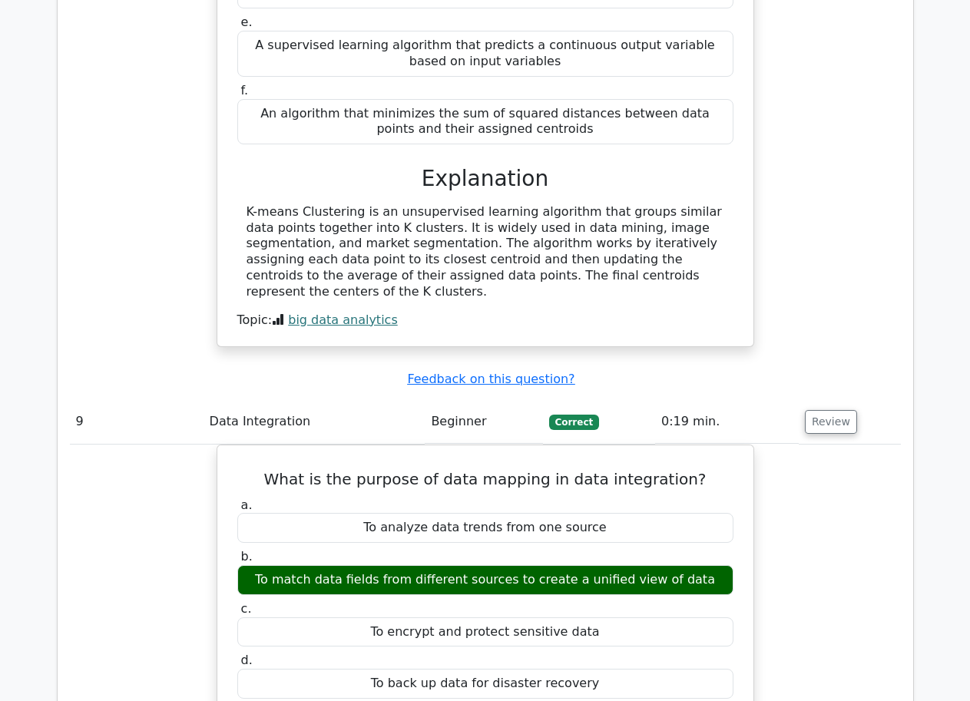
scroll to position [6373, 0]
